Goal: Task Accomplishment & Management: Manage account settings

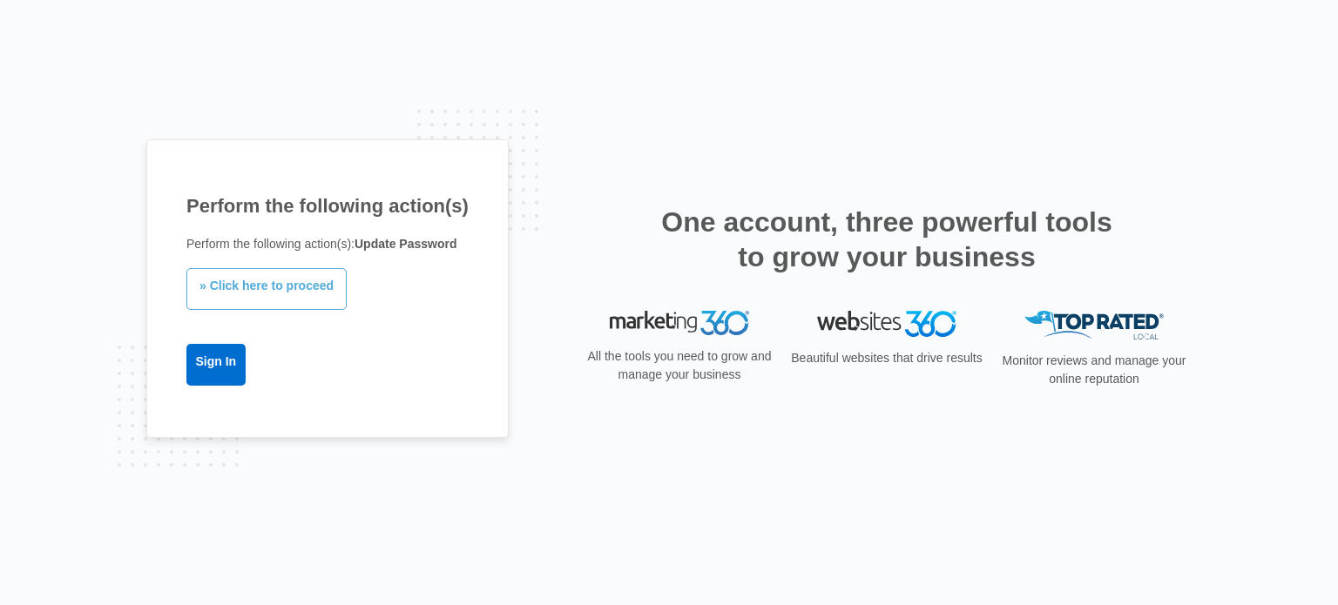
click at [289, 295] on link "» Click here to proceed" at bounding box center [266, 289] width 160 height 42
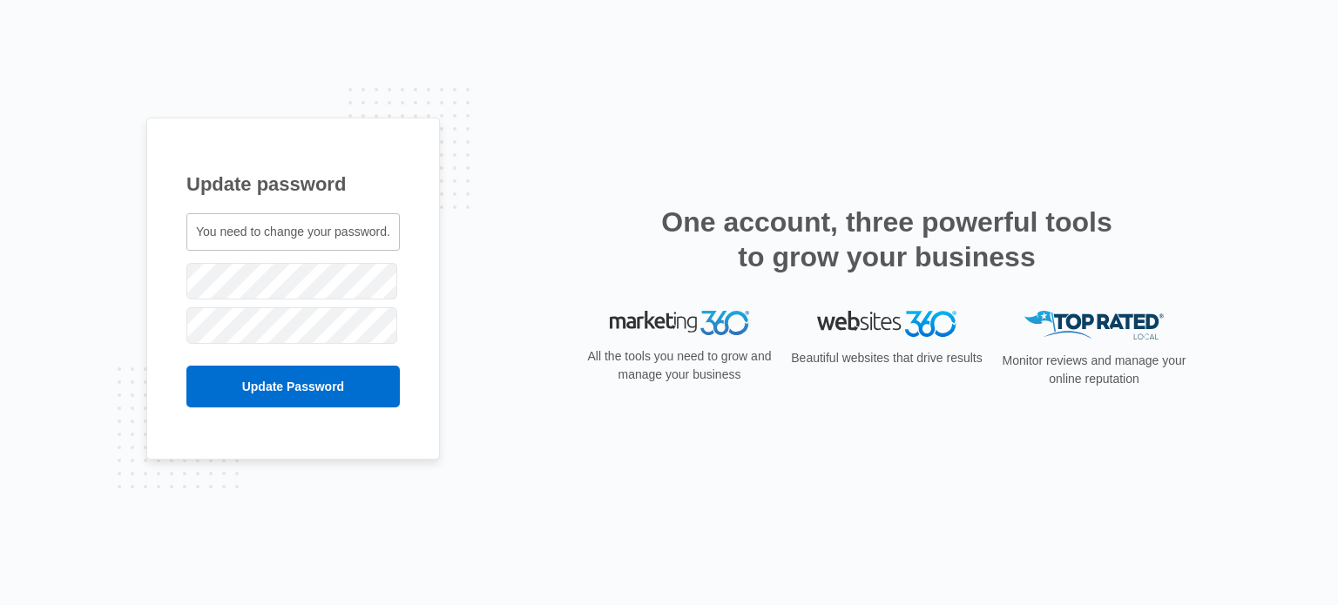
click at [101, 262] on div "Update password You need to change your password. raysolarrayllc@gmail.com" at bounding box center [669, 302] width 1338 height 605
click at [310, 386] on input "Update Password" at bounding box center [292, 387] width 213 height 42
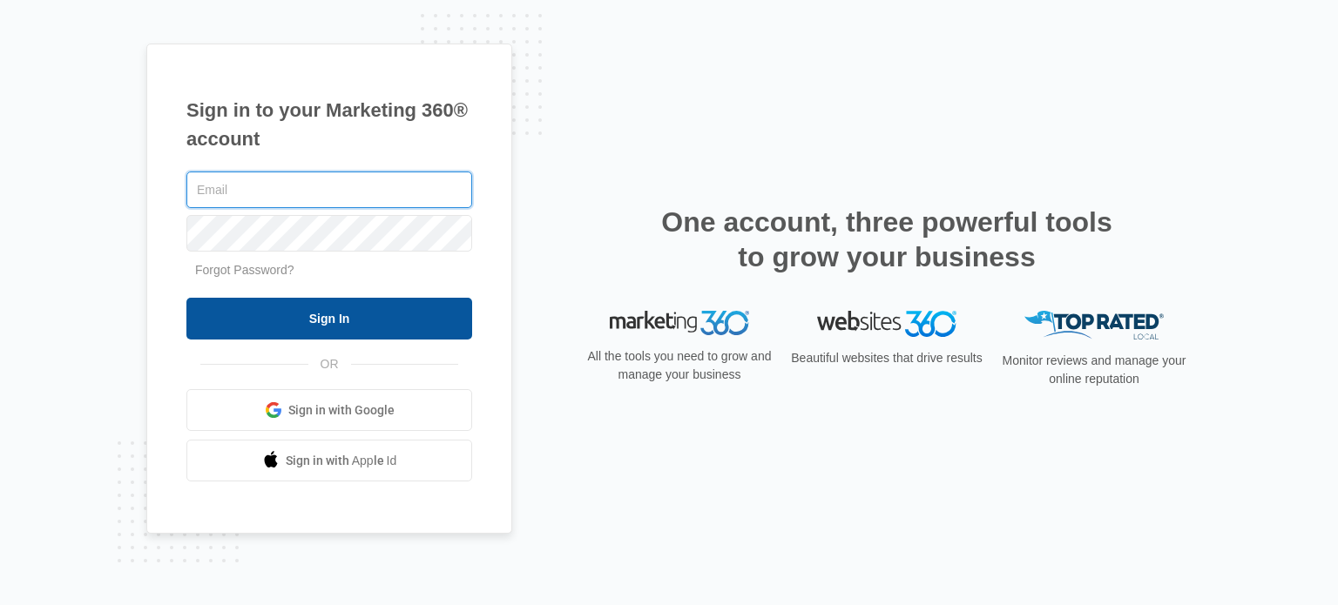
type input "[EMAIL_ADDRESS][DOMAIN_NAME]"
click at [379, 319] on input "Sign In" at bounding box center [329, 319] width 286 height 42
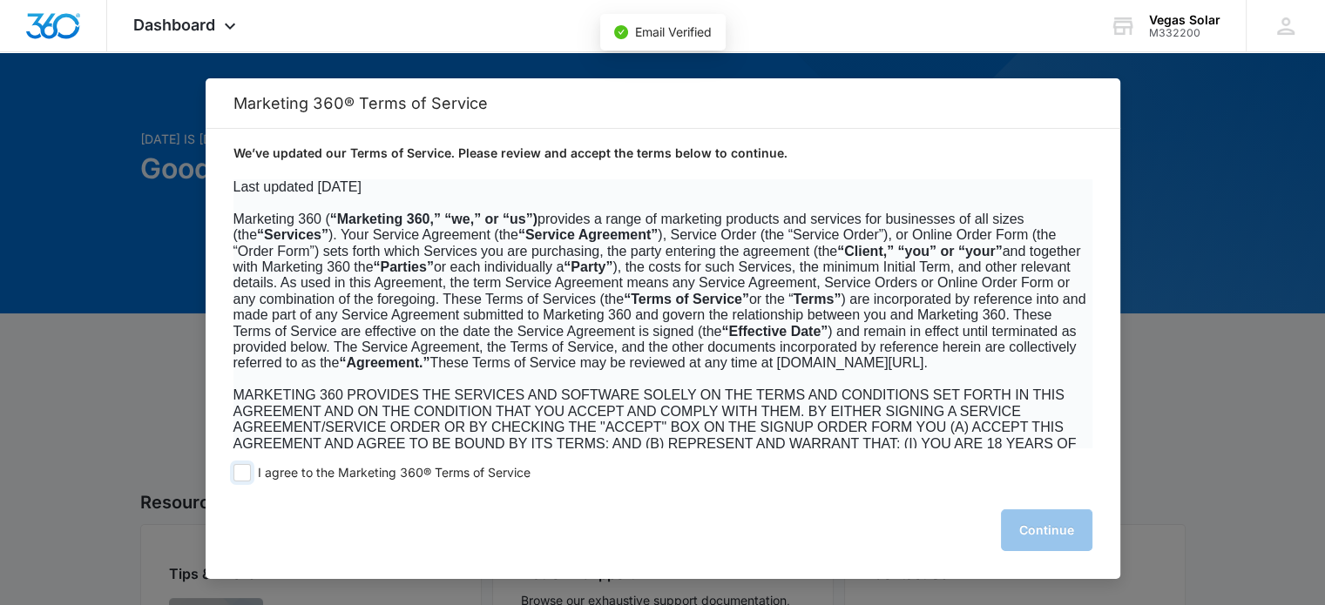
click at [239, 472] on span at bounding box center [241, 472] width 17 height 17
click at [239, 472] on input "I agree to the Marketing 360® Terms of Service" at bounding box center [241, 472] width 17 height 17
checkbox input "true"
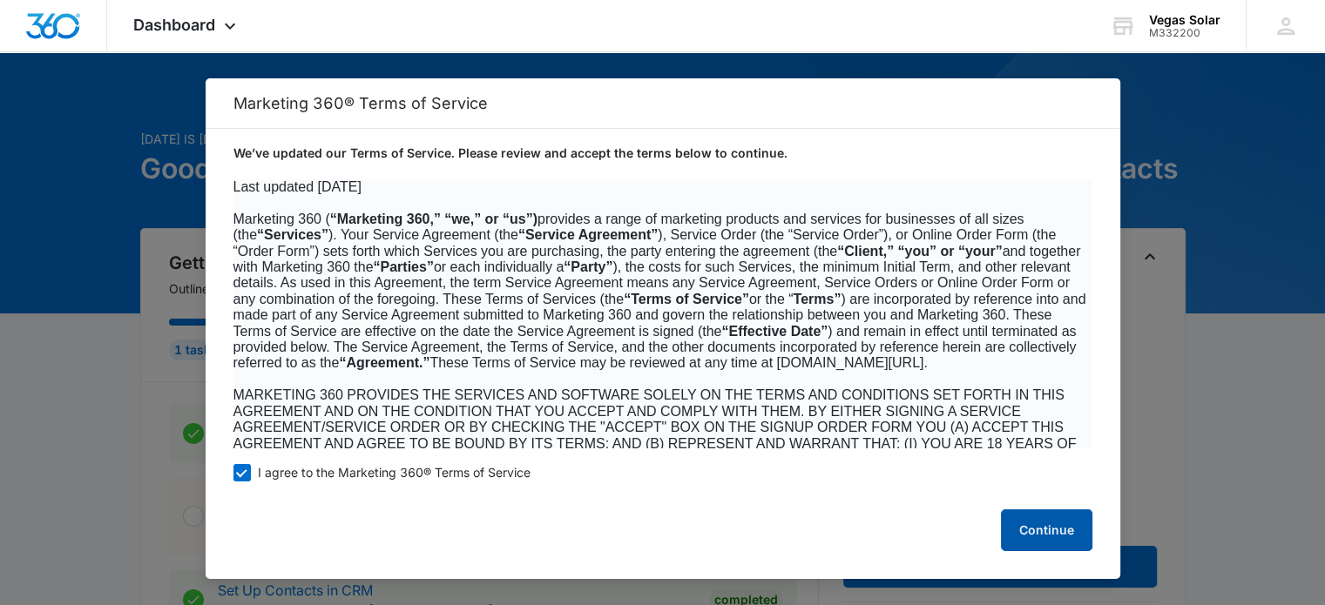
click at [1033, 530] on button "Continue" at bounding box center [1046, 531] width 91 height 42
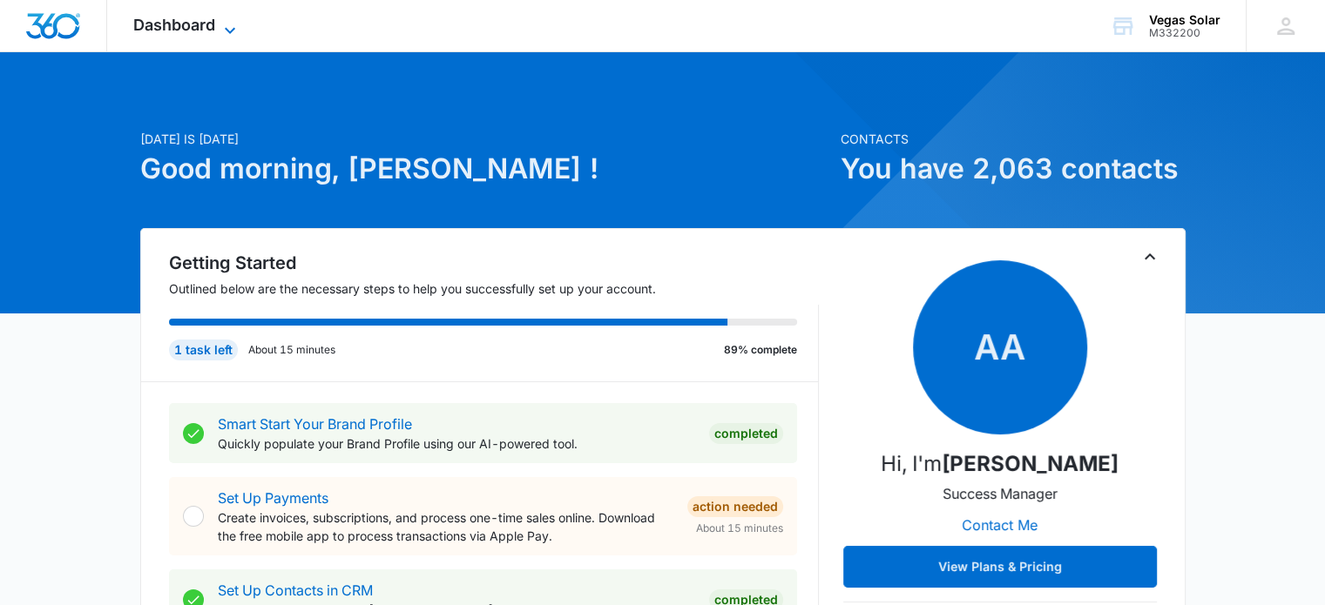
click at [157, 20] on span "Dashboard" at bounding box center [174, 25] width 82 height 18
